Goal: Navigation & Orientation: Find specific page/section

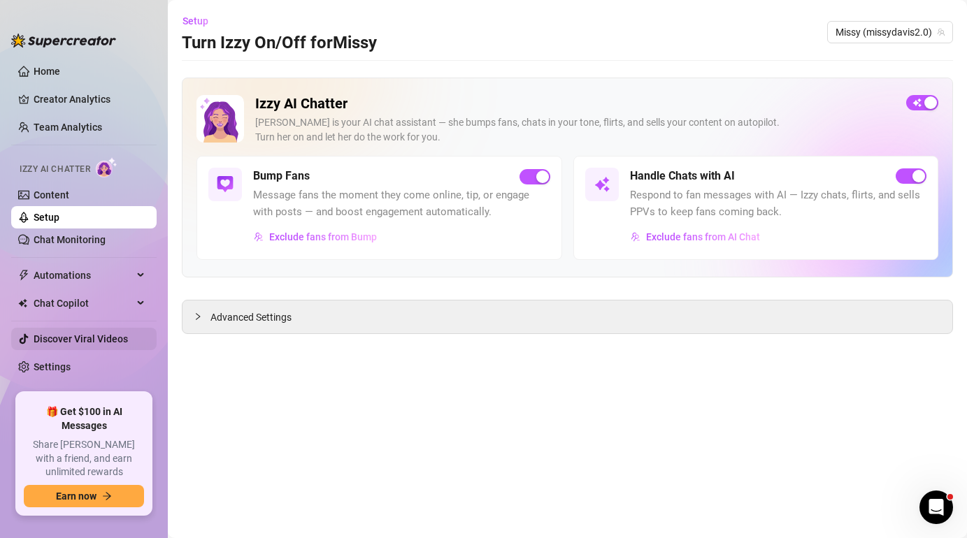
click at [96, 333] on link "Discover Viral Videos" at bounding box center [81, 338] width 94 height 11
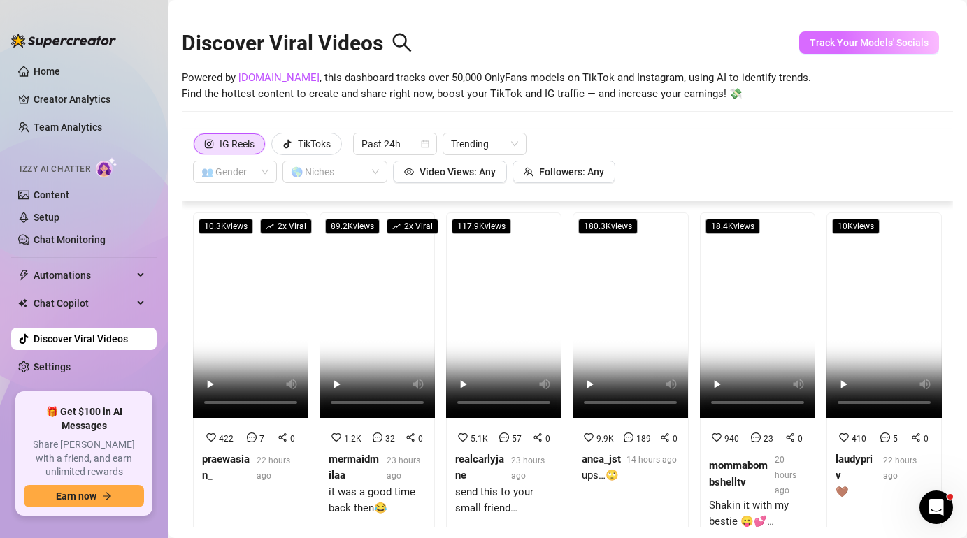
click at [901, 36] on button "Track Your Models' Socials" at bounding box center [869, 42] width 140 height 22
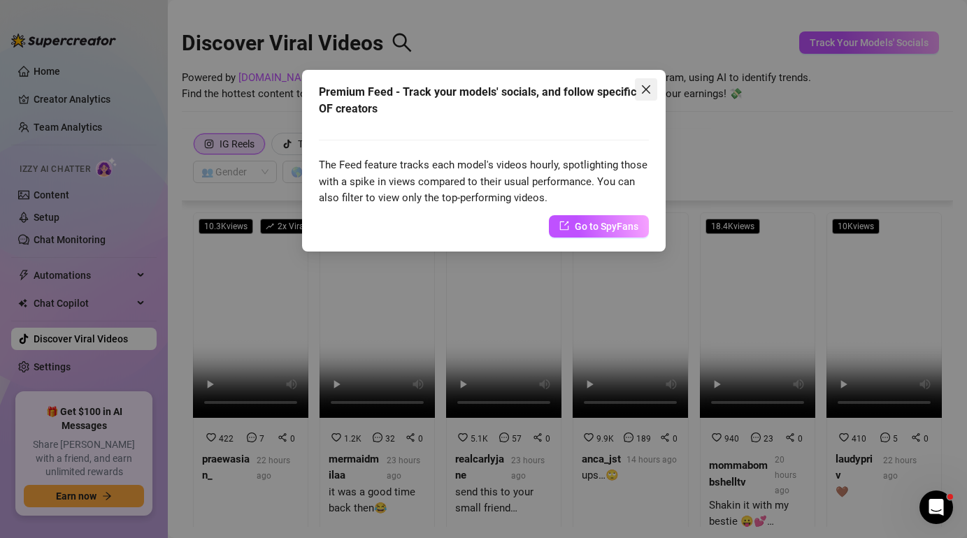
click at [643, 86] on icon "close" at bounding box center [645, 89] width 11 height 11
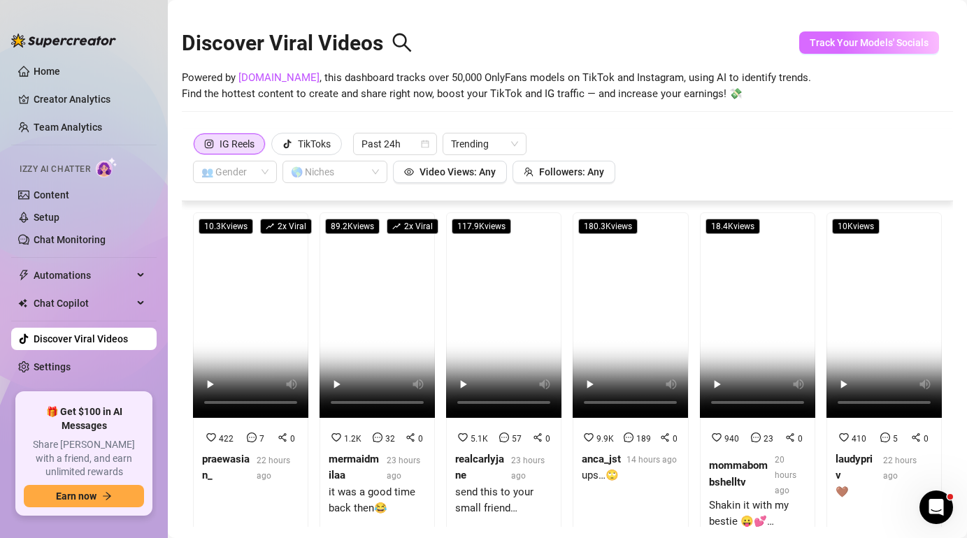
click at [820, 43] on span "Track Your Models' Socials" at bounding box center [868, 42] width 119 height 11
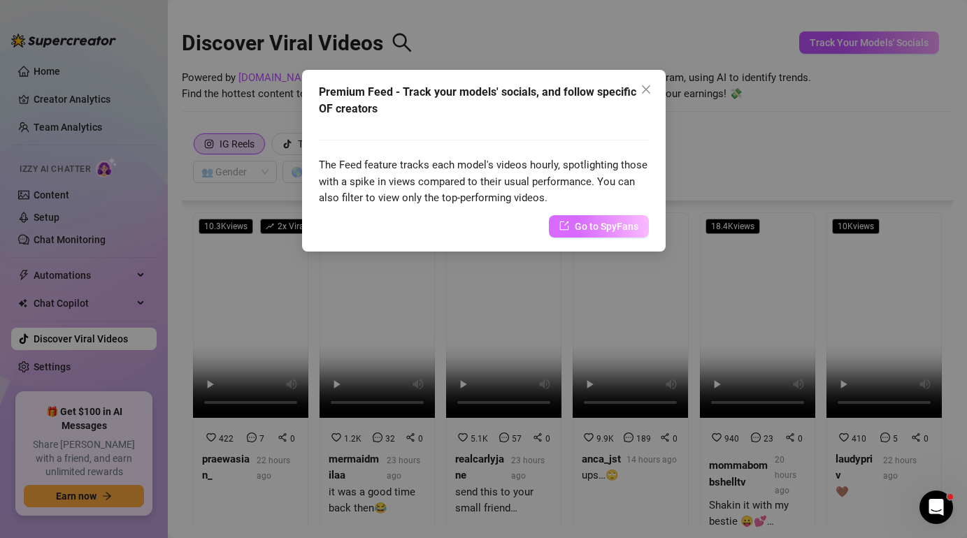
click at [577, 224] on span "Go to SpyFans" at bounding box center [607, 226] width 64 height 15
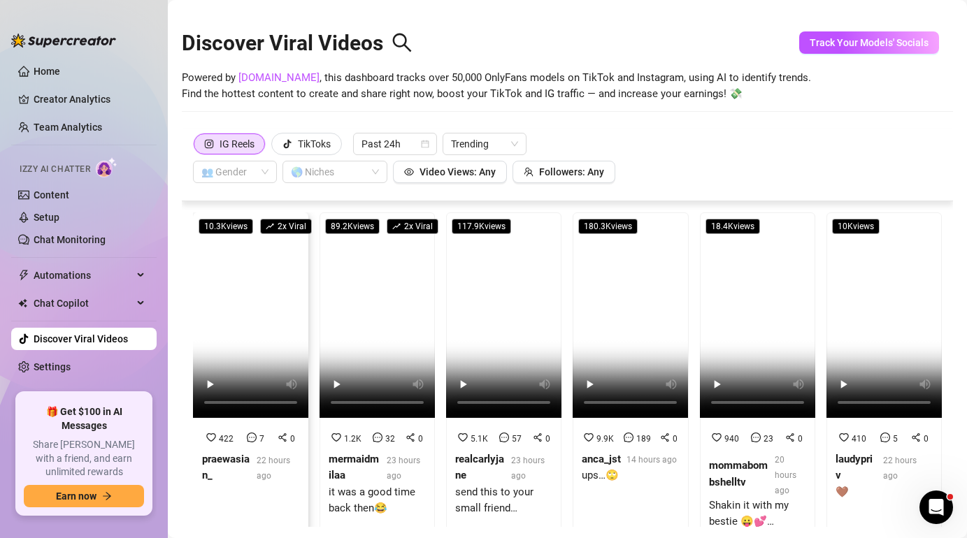
click at [274, 273] on video at bounding box center [250, 314] width 115 height 205
click at [355, 338] on video at bounding box center [376, 314] width 115 height 205
